Goal: Find specific page/section: Find specific page/section

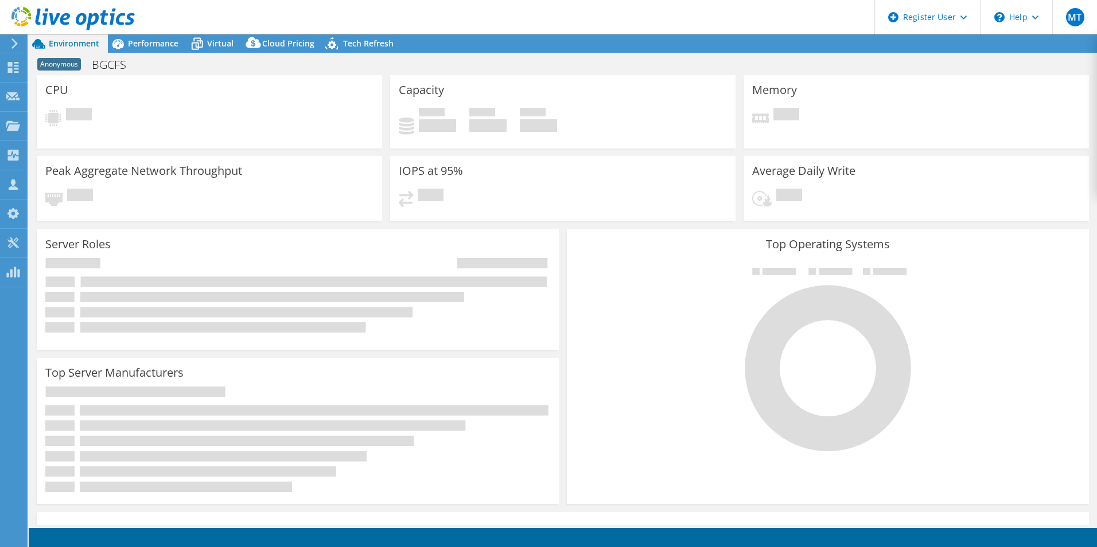
select select "USD"
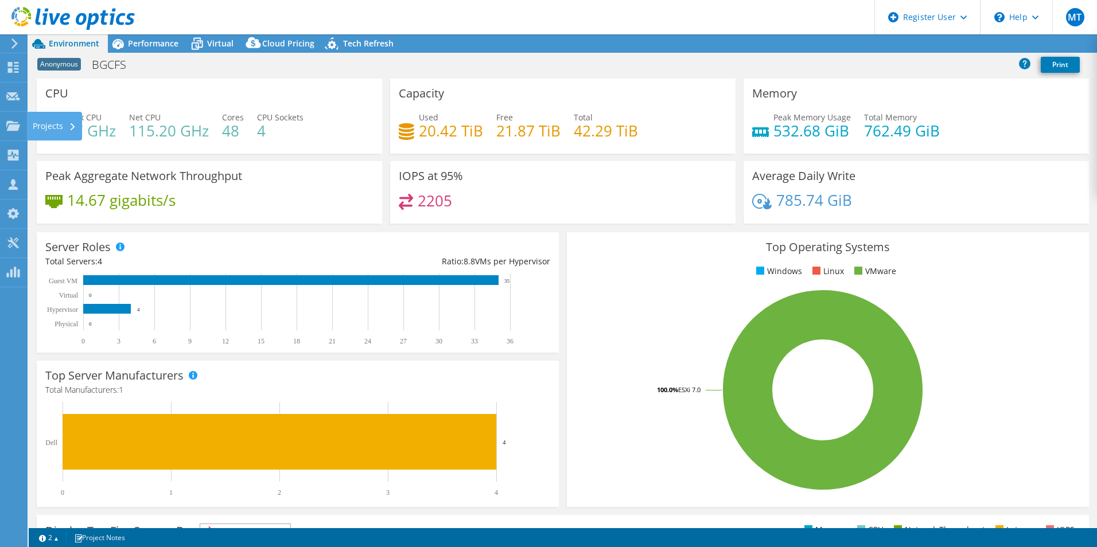
drag, startPoint x: 12, startPoint y: 123, endPoint x: 75, endPoint y: 157, distance: 71.6
click at [12, 123] on use at bounding box center [13, 125] width 14 height 10
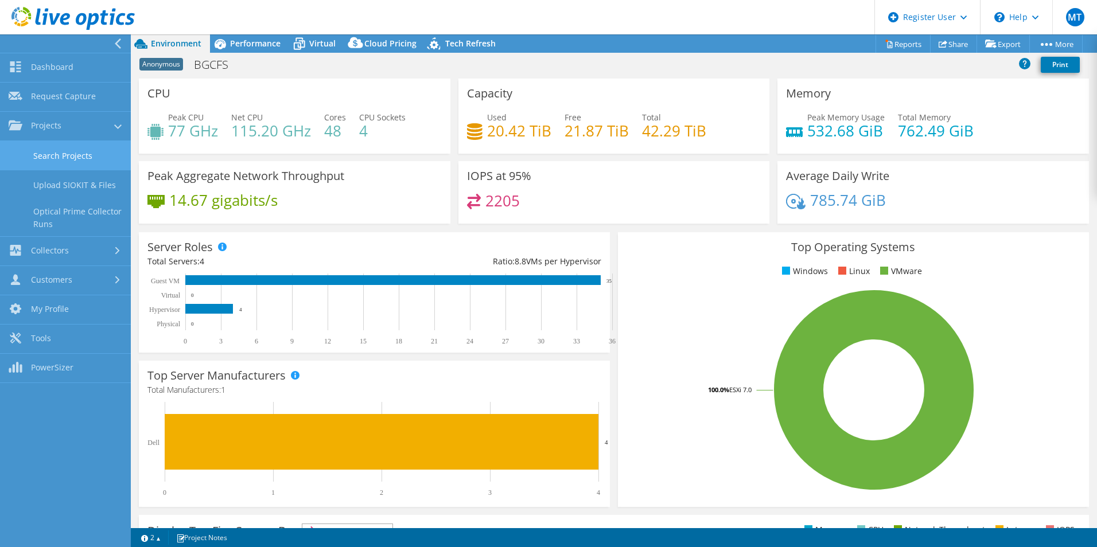
click at [89, 161] on link "Search Projects" at bounding box center [65, 155] width 131 height 29
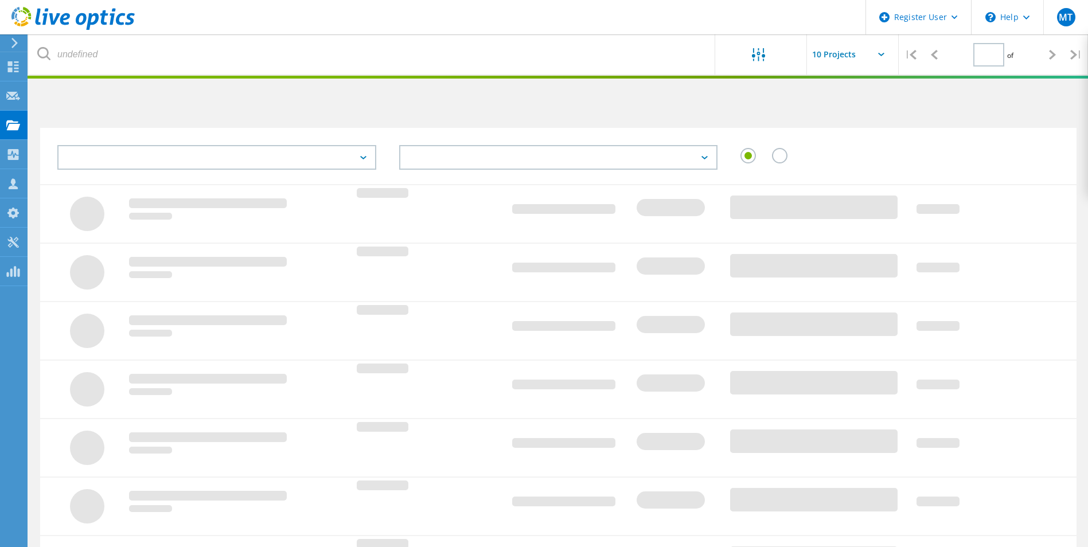
type input "1"
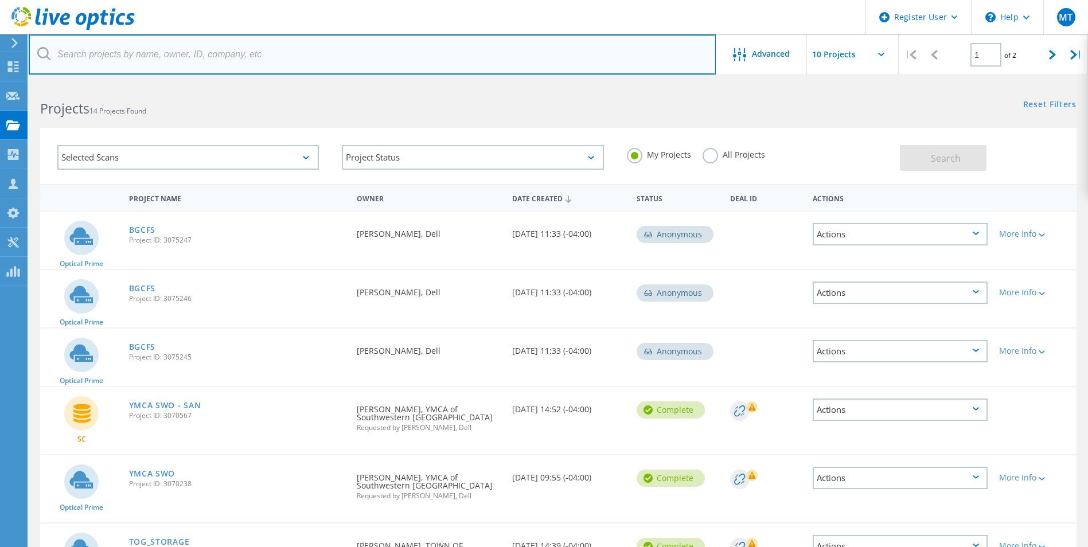
click at [198, 55] on input "text" at bounding box center [372, 54] width 687 height 40
type input "town of grimsby"
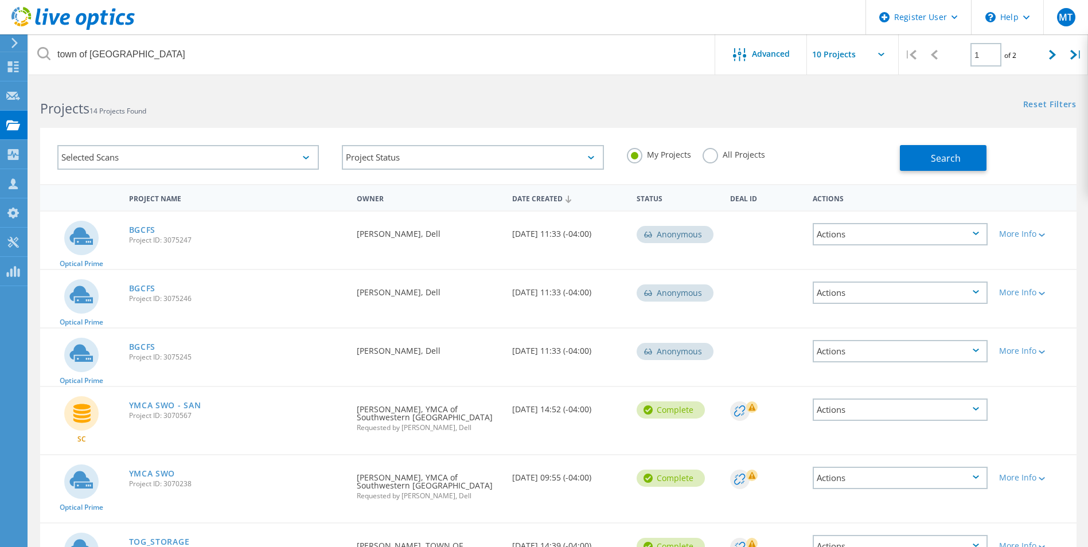
click at [700, 155] on div "My Projects All Projects" at bounding box center [758, 155] width 285 height 42
click at [704, 155] on label "All Projects" at bounding box center [734, 153] width 63 height 11
click at [0, 0] on input "All Projects" at bounding box center [0, 0] width 0 height 0
click at [933, 161] on span "Search" at bounding box center [946, 158] width 30 height 13
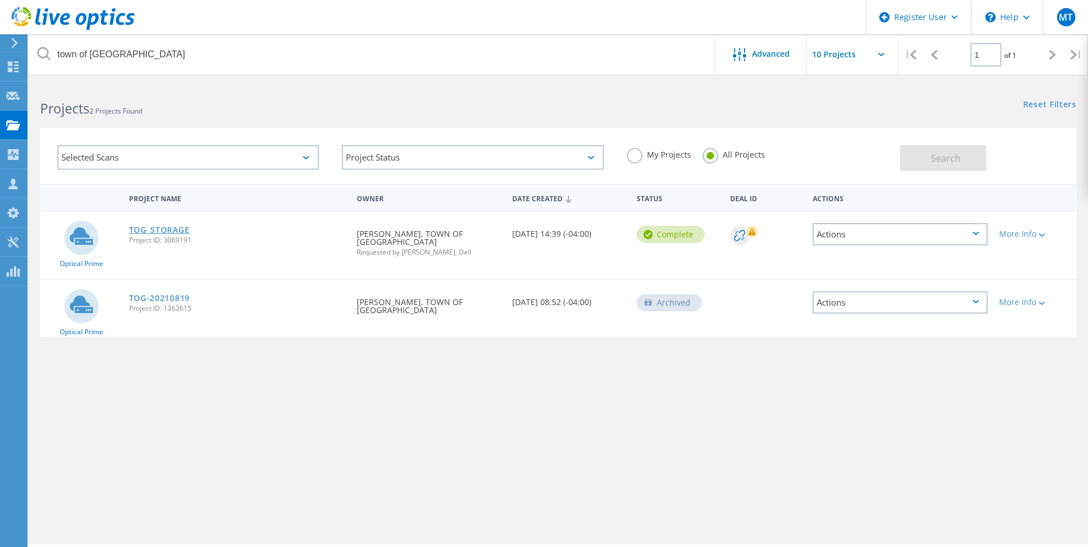
click at [147, 229] on link "TOG_STORAGE" at bounding box center [159, 230] width 61 height 8
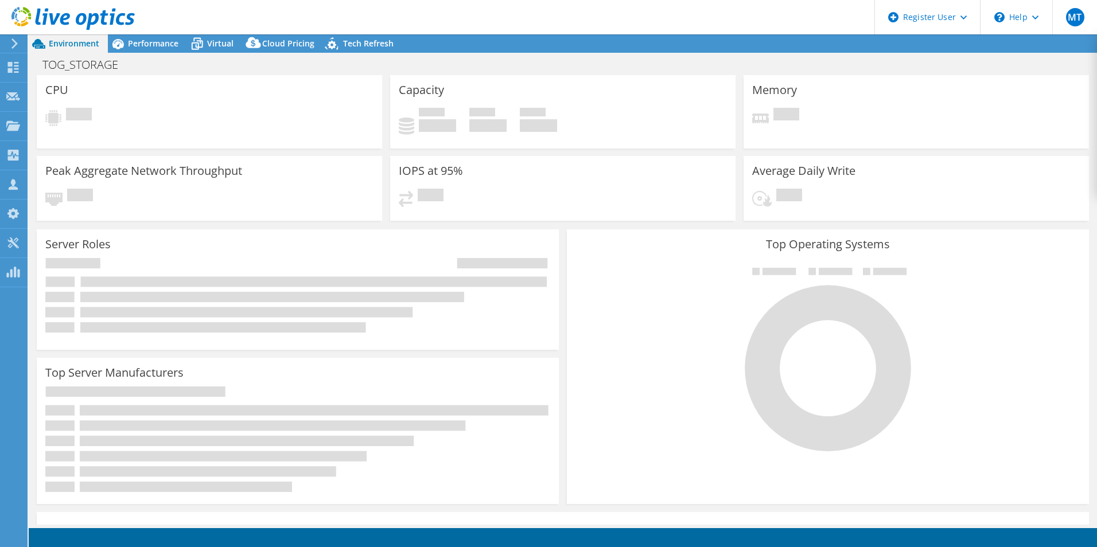
select select "USD"
